Goal: Share content

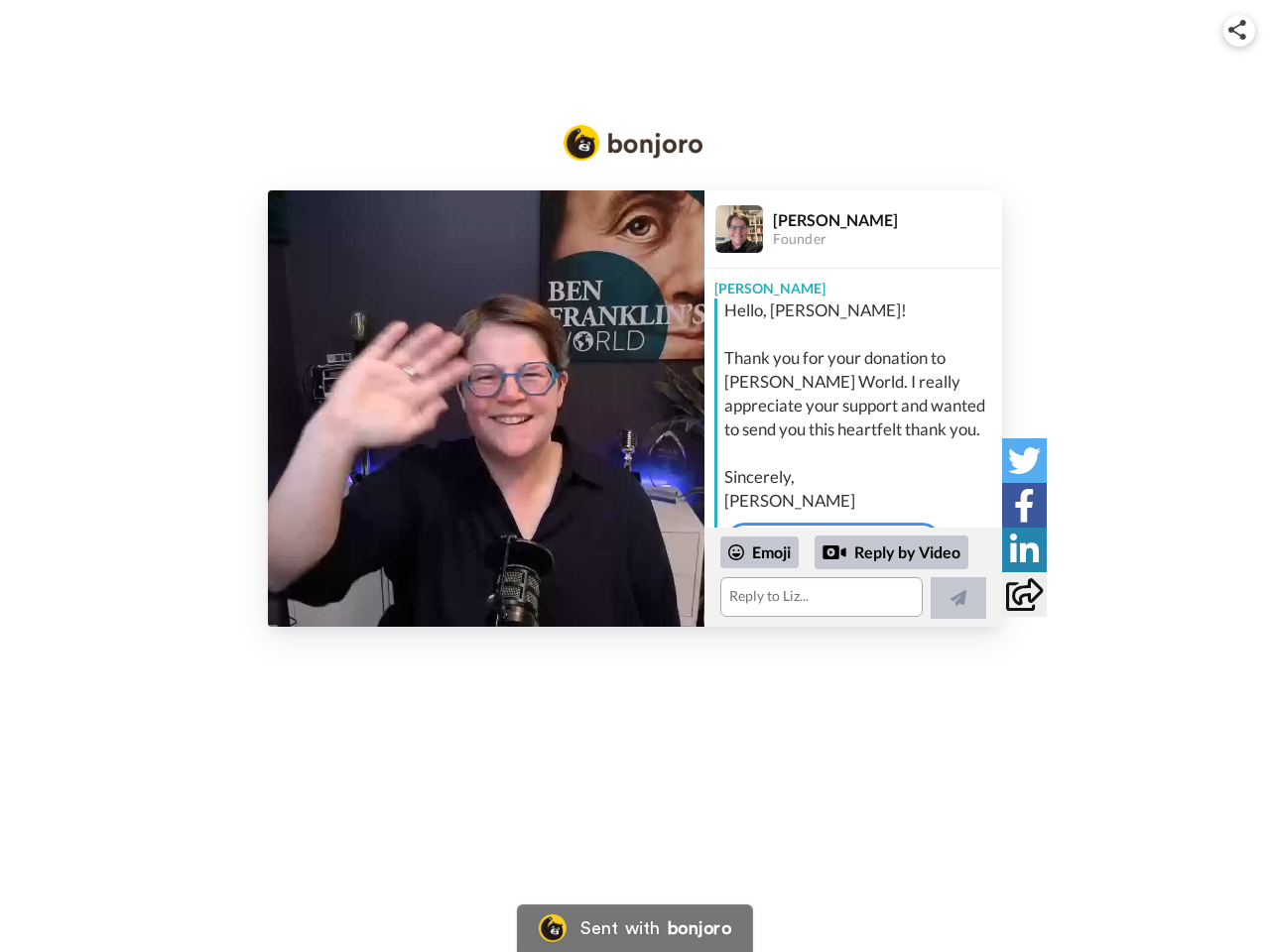
click at [1239, 30] on img at bounding box center [1237, 30] width 18 height 20
click at [486, 409] on button "Copy embed code" at bounding box center [635, 417] width 328 height 34
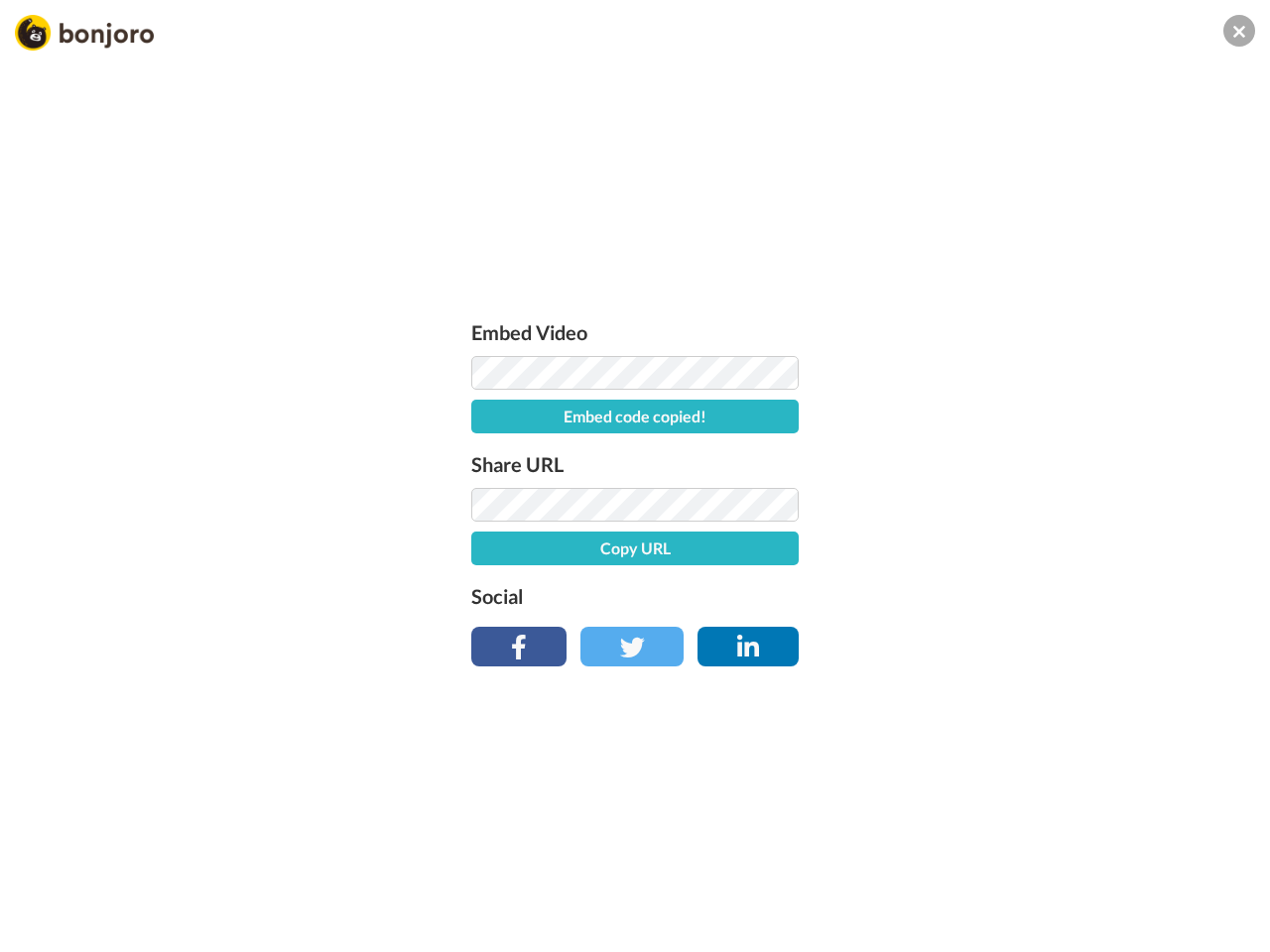
click at [853, 577] on div "Embed Video Embed code copied! Share URL Copy URL Social" at bounding box center [635, 582] width 1270 height 952
click at [759, 552] on button "Copy URL" at bounding box center [635, 548] width 328 height 34
click at [891, 552] on div "Embed Video Embed code copied! Share URL URL copied! Social" at bounding box center [635, 582] width 1270 height 952
click at [958, 598] on div "Embed Video Embed code copied! Share URL URL copied! Social" at bounding box center [635, 582] width 1270 height 952
click at [1024, 461] on div "Embed Video Embed code copied! Share URL URL copied! Social" at bounding box center [635, 582] width 1270 height 952
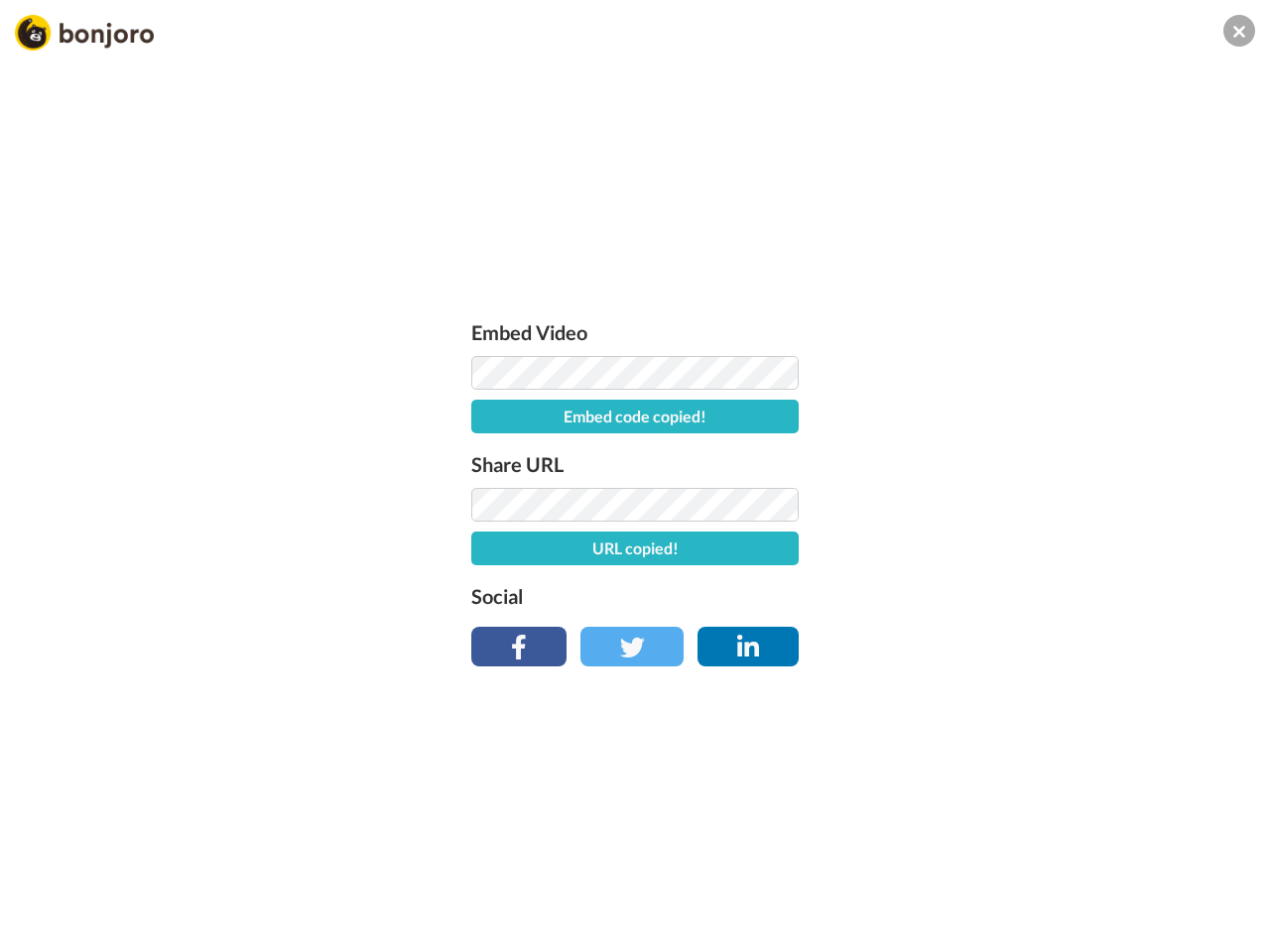
click at [1024, 504] on div "Embed Video Embed code copied! Share URL URL copied! Social" at bounding box center [635, 582] width 1270 height 952
click at [1024, 549] on div "Embed Video Embed code copied! Share URL URL copied! Social" at bounding box center [635, 582] width 1270 height 952
click at [1024, 594] on div "Embed Video Embed code copied! Share URL URL copied! Social" at bounding box center [635, 582] width 1270 height 952
